Goal: Task Accomplishment & Management: Manage account settings

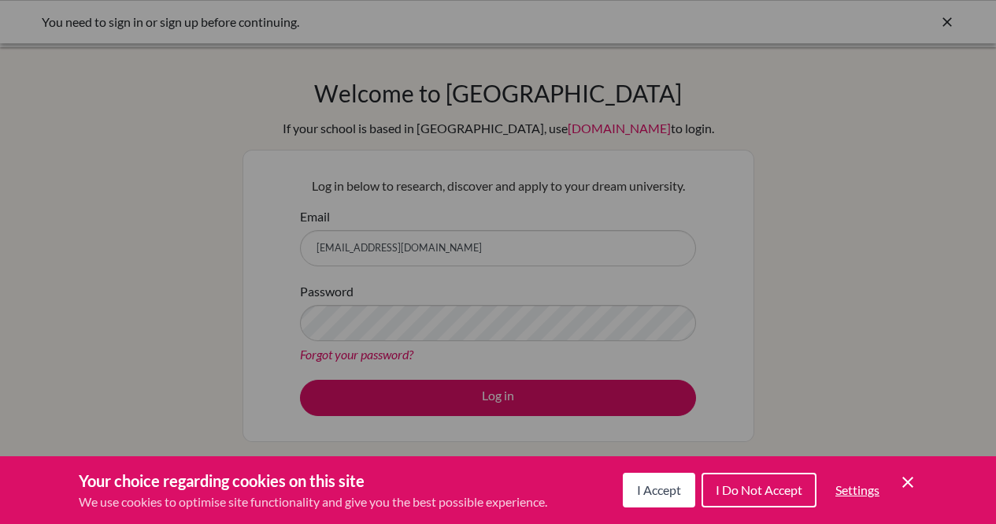
click at [912, 486] on icon "Save and close" at bounding box center [907, 481] width 11 height 11
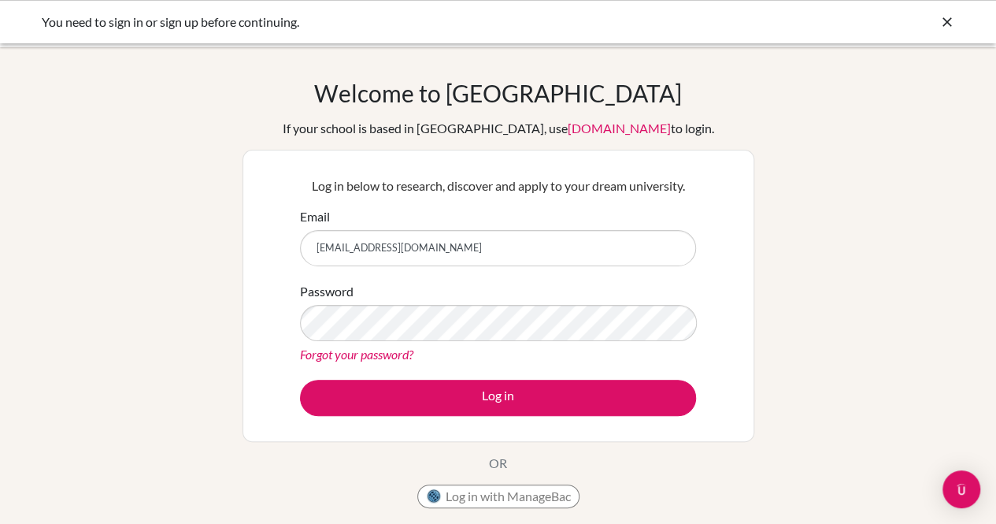
click at [359, 354] on link "Forgot your password?" at bounding box center [356, 353] width 113 height 15
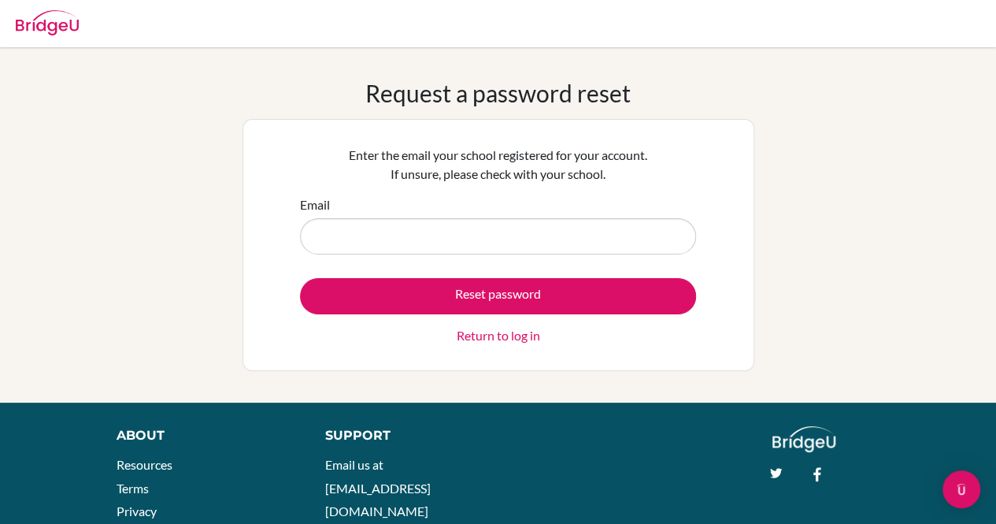
type input "w.nara2027@aispp.edu.kh"
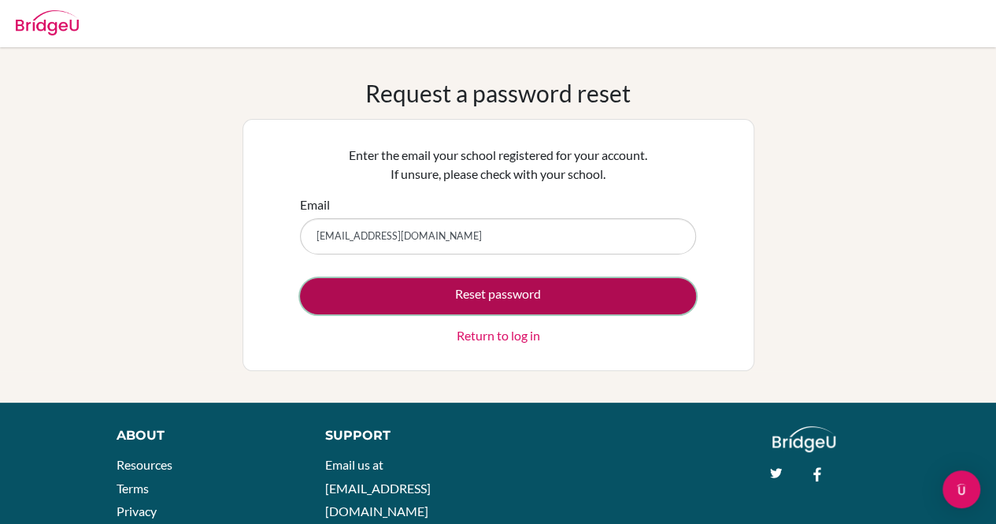
click at [455, 288] on button "Reset password" at bounding box center [498, 296] width 396 height 36
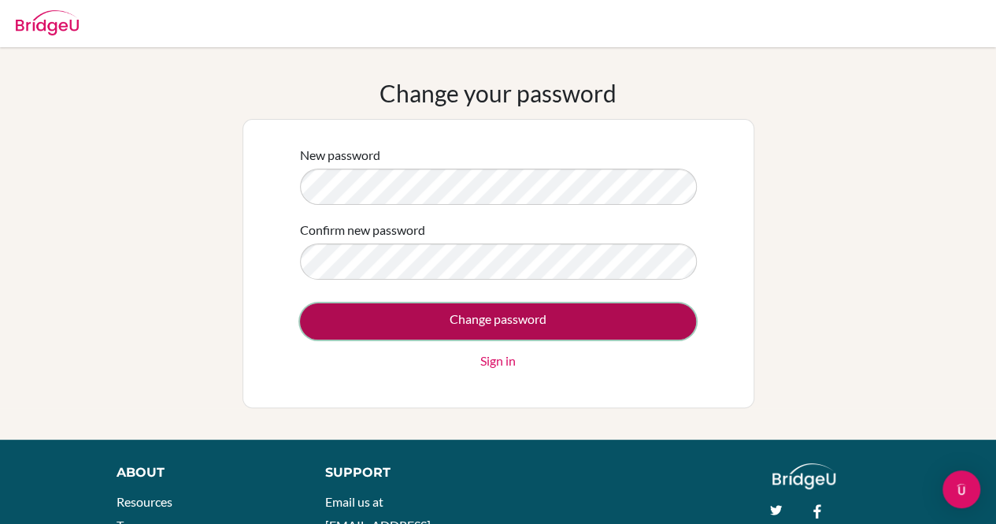
click at [670, 313] on input "Change password" at bounding box center [498, 321] width 396 height 36
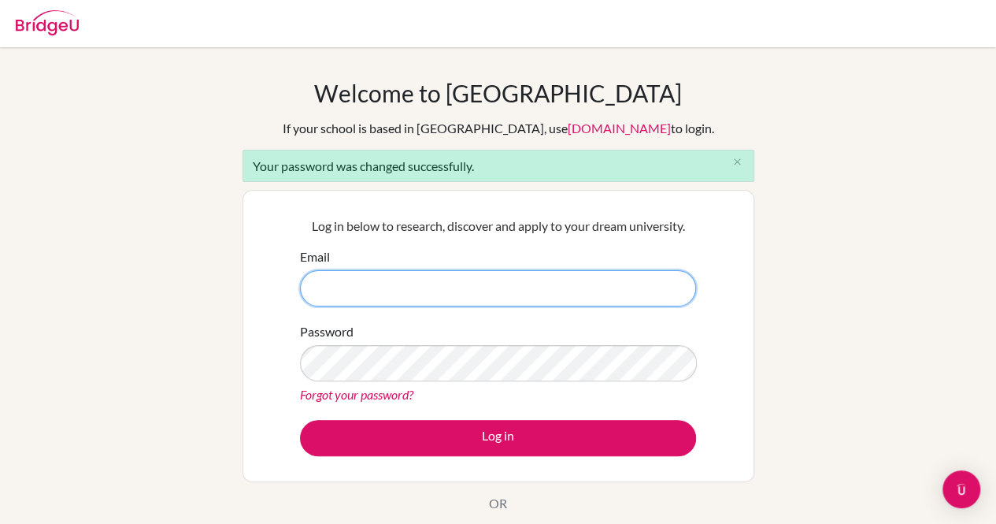
type input "[EMAIL_ADDRESS][DOMAIN_NAME]"
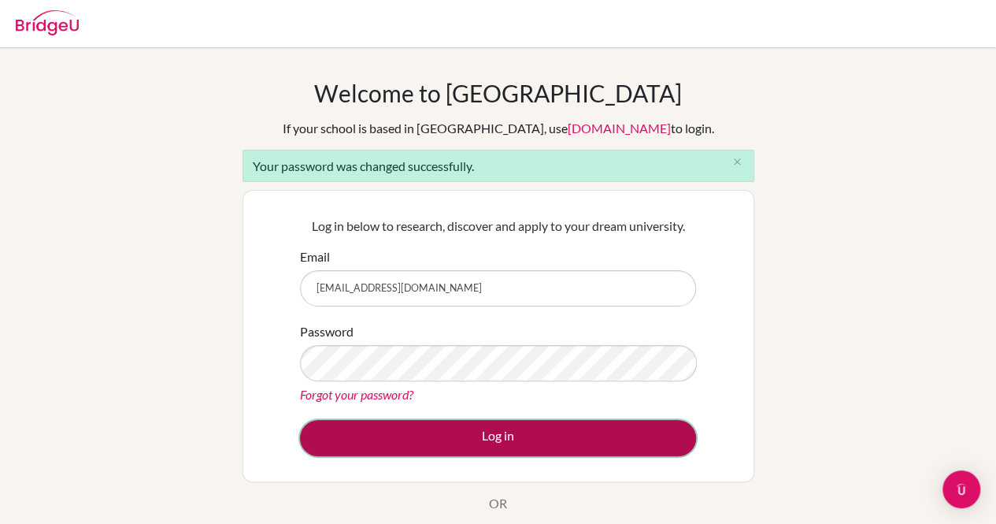
click at [351, 434] on button "Log in" at bounding box center [498, 438] width 396 height 36
